Goal: Transaction & Acquisition: Purchase product/service

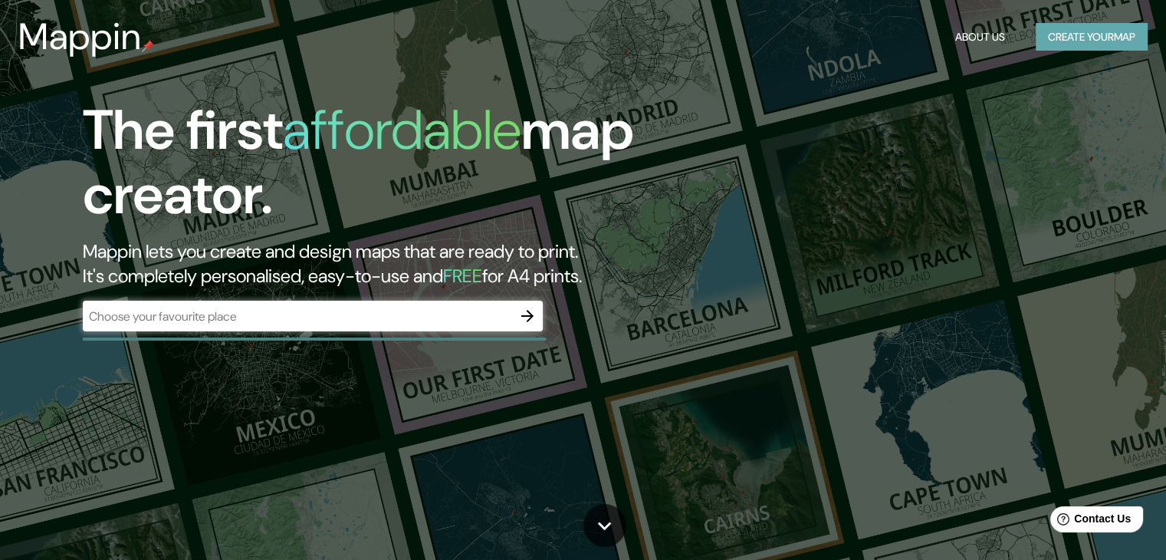
click at [1083, 44] on button "Create your map" at bounding box center [1092, 37] width 112 height 28
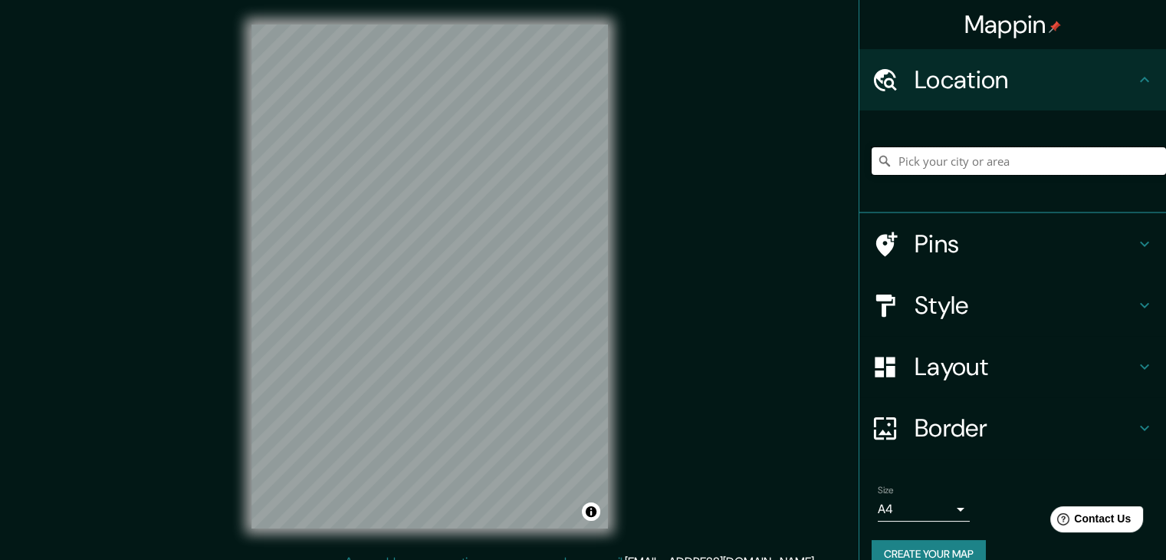
click at [1019, 160] on input "Pick your city or area" at bounding box center [1019, 161] width 294 height 28
click at [928, 247] on div "Mappin Location Pins Style Layout Border Choose a border. Hint : you can make l…" at bounding box center [583, 288] width 1166 height 577
click at [455, 18] on div "© Mapbox © OpenStreetMap Improve this map" at bounding box center [430, 276] width 406 height 553
click at [748, 104] on div "Mappin Location Pins Style Layout Border Choose a border. Hint : you can make l…" at bounding box center [583, 288] width 1166 height 577
click at [785, 268] on div "Mappin Location Pins Style Layout Border Choose a border. Hint : you can make l…" at bounding box center [583, 288] width 1166 height 577
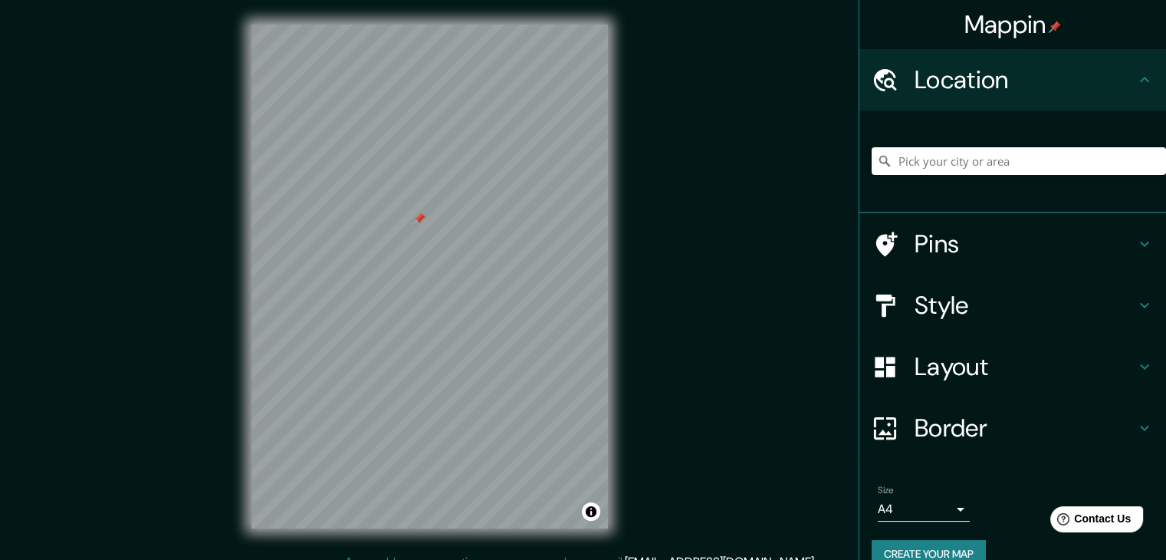
click at [422, 220] on div at bounding box center [419, 218] width 12 height 12
